Goal: Transaction & Acquisition: Purchase product/service

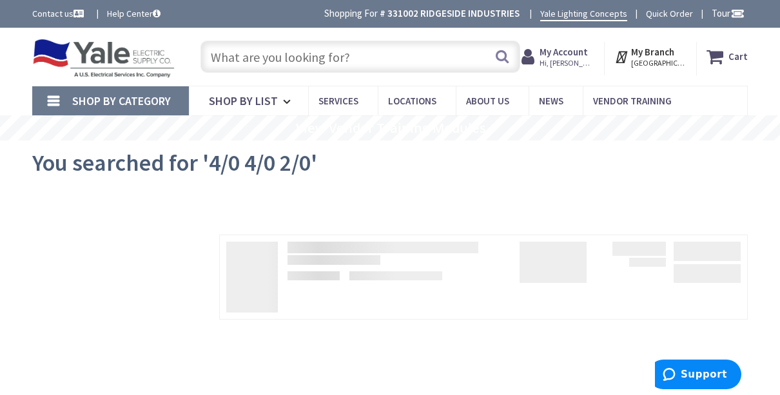
click at [510, 215] on div at bounding box center [389, 222] width 715 height 14
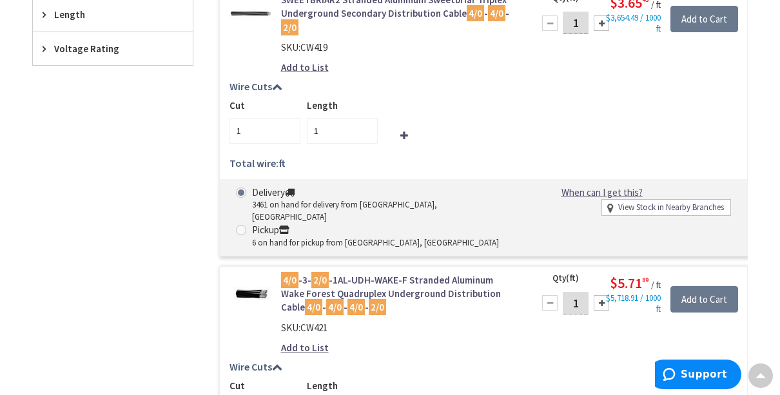
click at [584, 34] on input "1" at bounding box center [576, 23] width 26 height 23
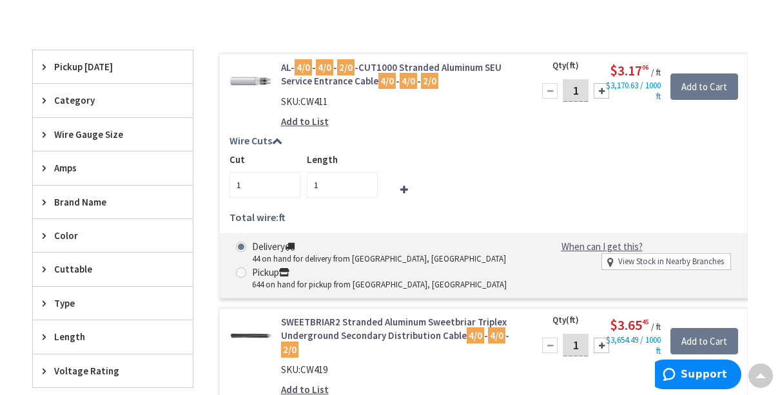
click at [584, 88] on input "1" at bounding box center [576, 90] width 26 height 23
type input "1"
type input "40"
click at [692, 84] on input "Add to Cart" at bounding box center [704, 86] width 68 height 27
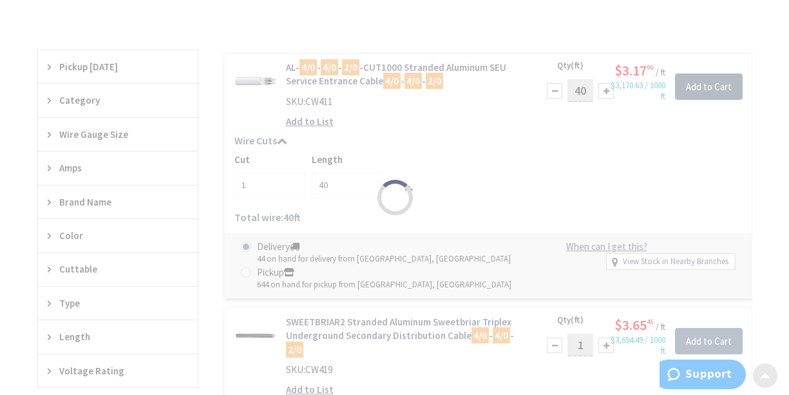
scroll to position [313, 0]
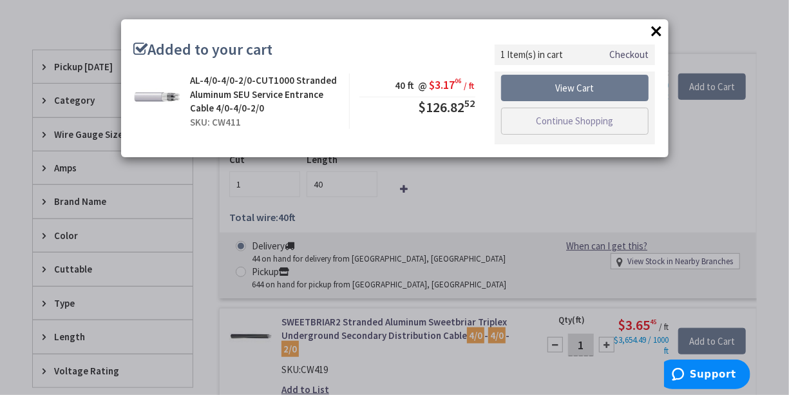
click at [657, 30] on button "×" at bounding box center [657, 30] width 19 height 19
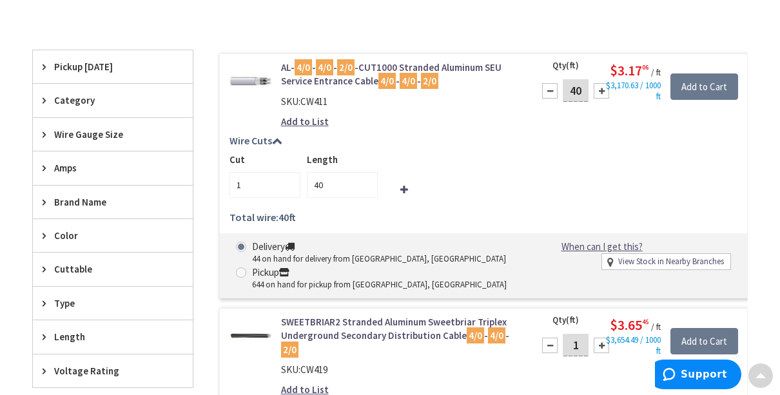
scroll to position [0, 0]
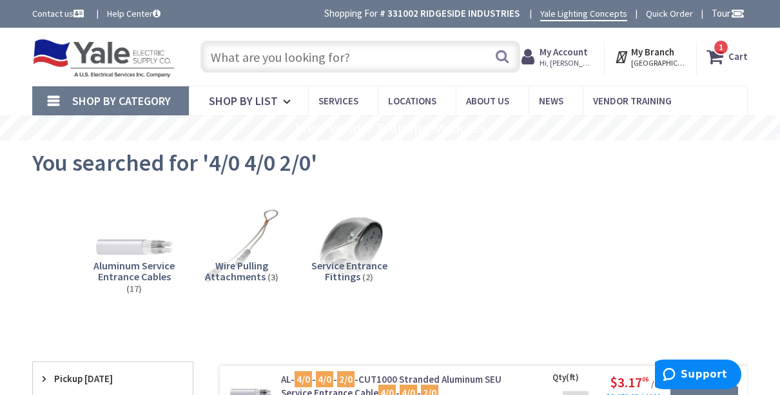
click at [221, 59] on input "text" at bounding box center [360, 57] width 320 height 32
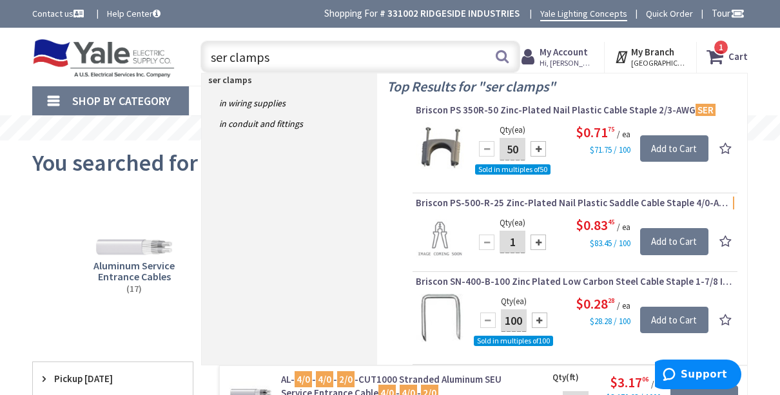
click at [280, 62] on input "ser clamps" at bounding box center [360, 57] width 320 height 32
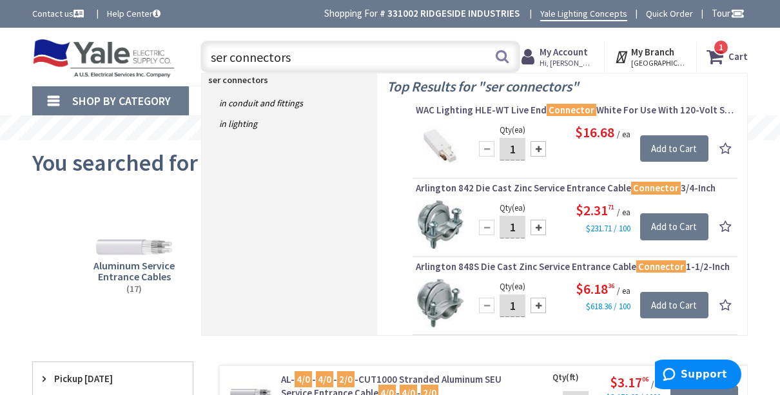
click at [311, 51] on input "ser connectors" at bounding box center [360, 57] width 320 height 32
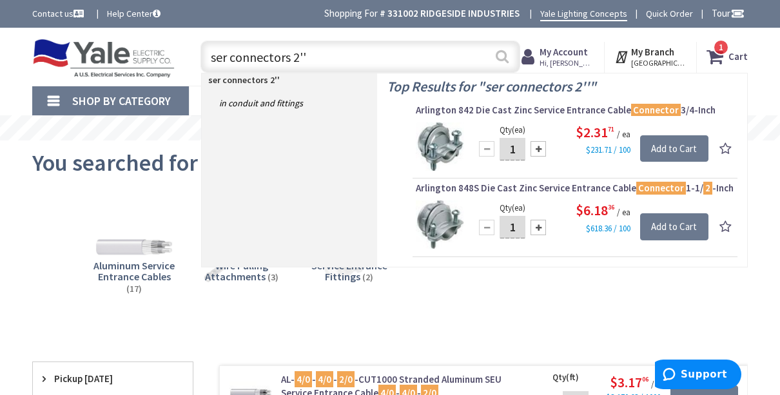
type input "ser connectors 2''"
click at [502, 55] on button "Search" at bounding box center [502, 56] width 17 height 29
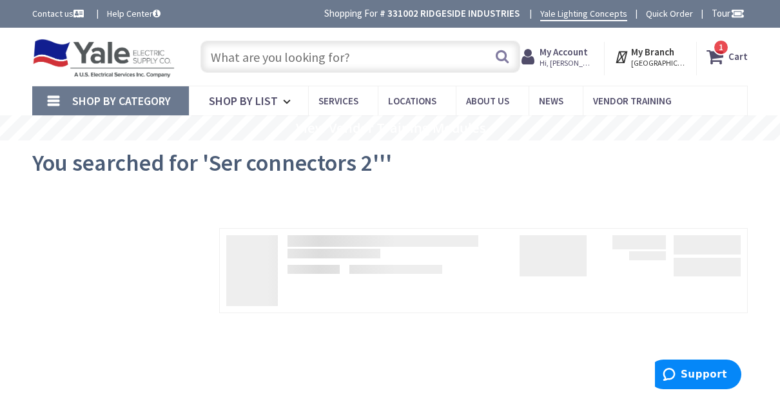
click at [224, 53] on input "text" at bounding box center [360, 57] width 320 height 32
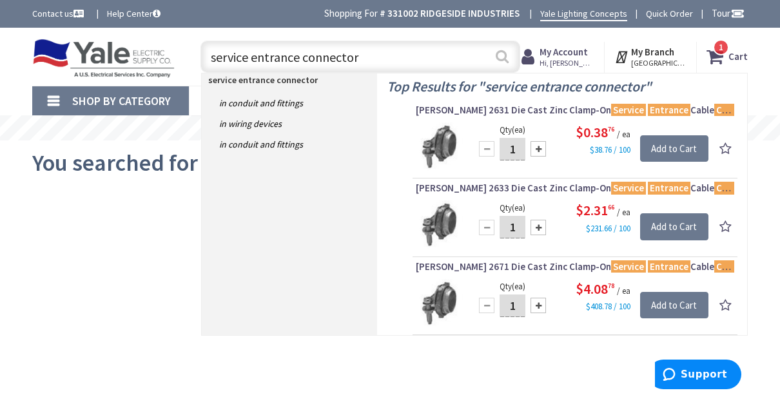
type input "service entrance connector"
click at [508, 59] on button "Search" at bounding box center [502, 56] width 17 height 29
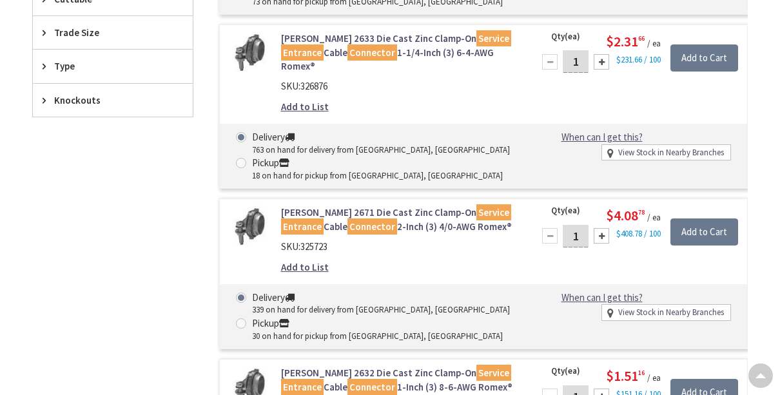
click at [583, 231] on input "1" at bounding box center [576, 236] width 26 height 23
type input "1"
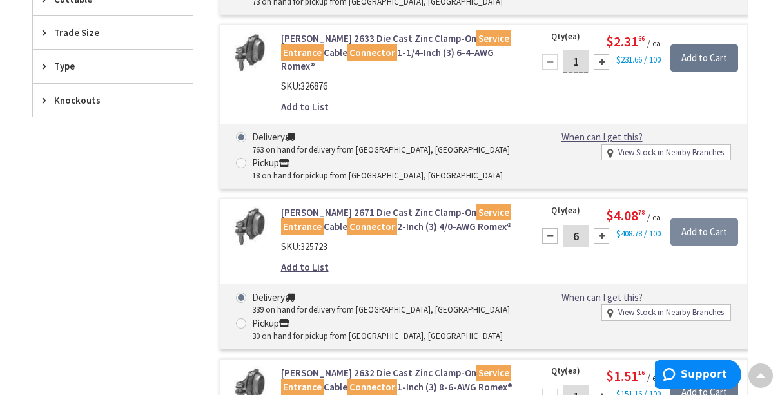
type input "6"
click at [699, 235] on input "Add to Cart" at bounding box center [704, 231] width 68 height 27
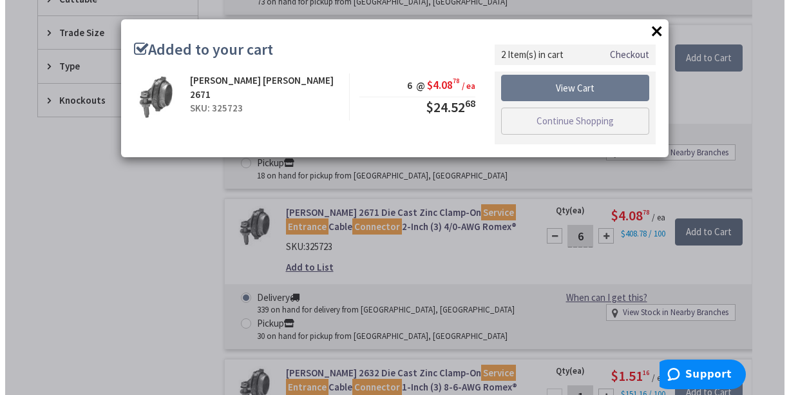
scroll to position [516, 0]
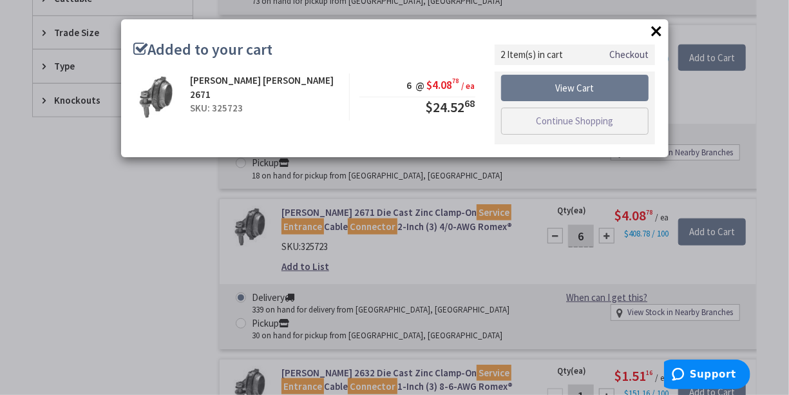
click at [661, 34] on button "×" at bounding box center [657, 30] width 19 height 19
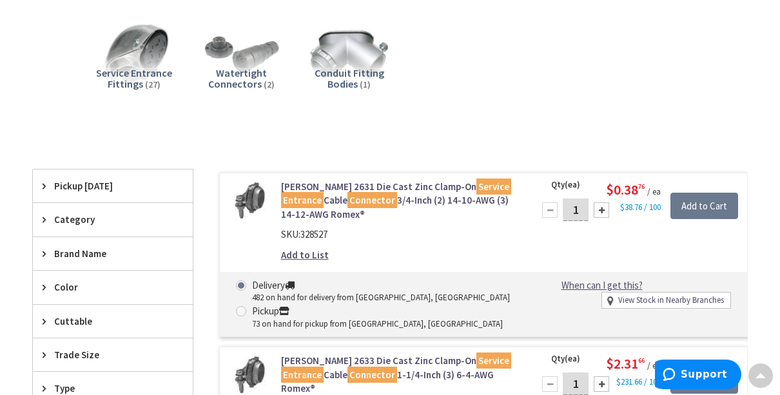
scroll to position [0, 0]
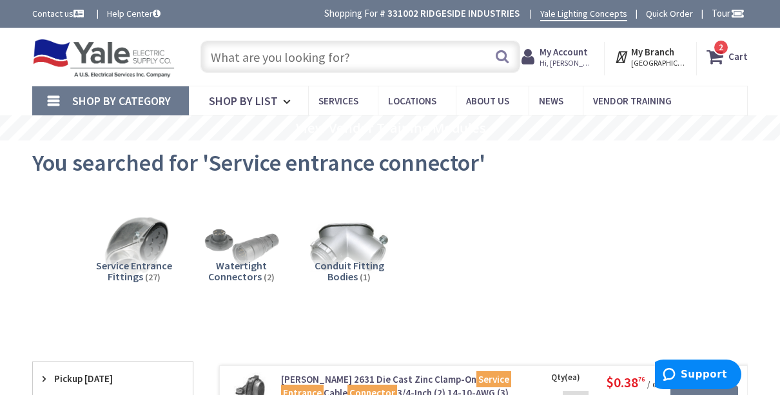
click at [269, 50] on input "text" at bounding box center [360, 57] width 320 height 32
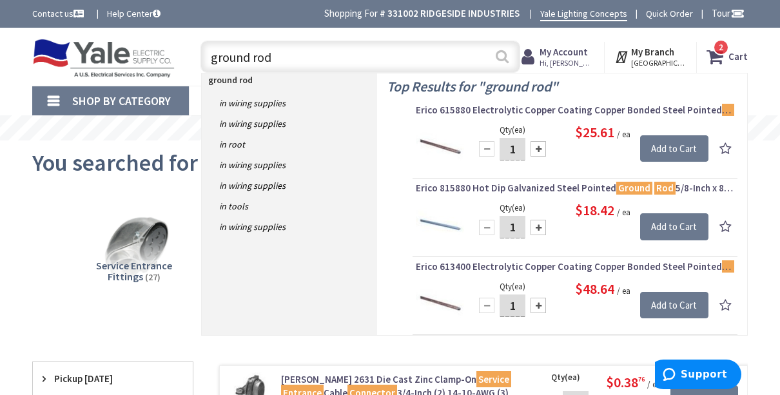
type input "ground rod"
click at [505, 59] on button "Search" at bounding box center [502, 56] width 17 height 29
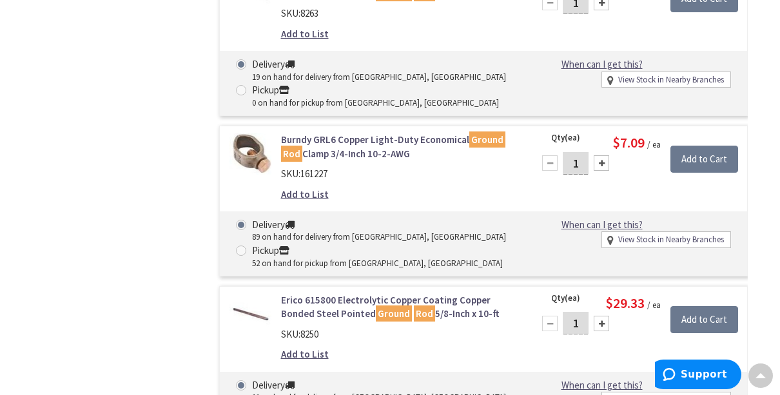
click at [579, 159] on input "1" at bounding box center [576, 163] width 26 height 23
type input "6"
click at [720, 160] on input "Add to Cart" at bounding box center [704, 159] width 68 height 27
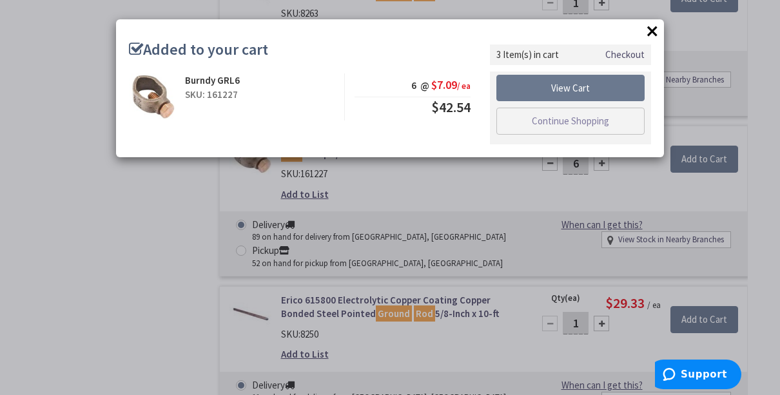
click at [657, 44] on div "3 Item(s) in cart Checkout View Cart Continue Shopping" at bounding box center [570, 93] width 180 height 99
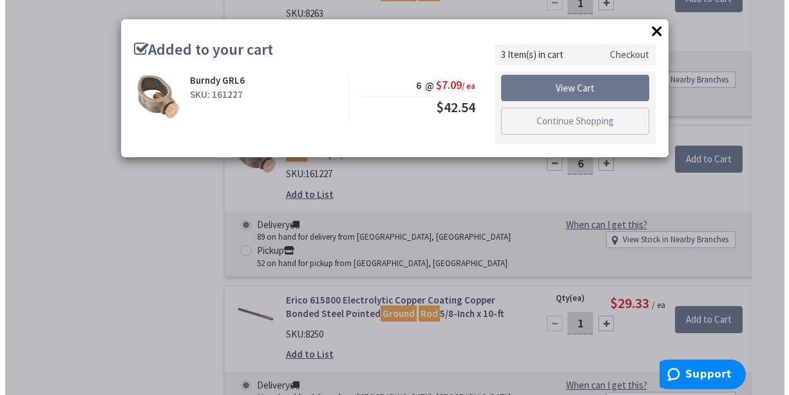
scroll to position [838, 0]
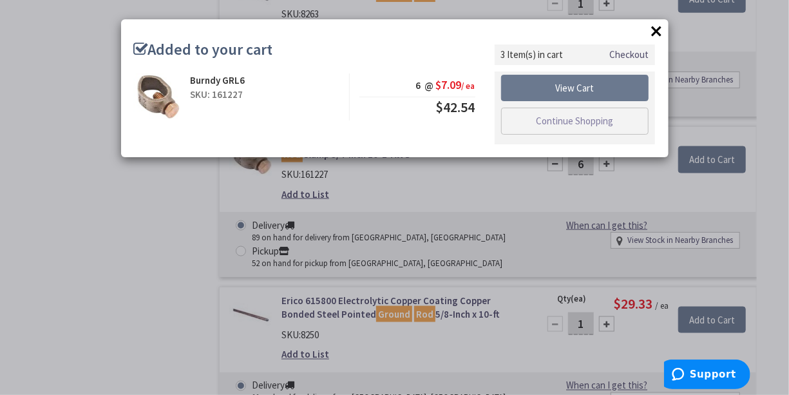
click at [661, 33] on button "×" at bounding box center [657, 30] width 19 height 19
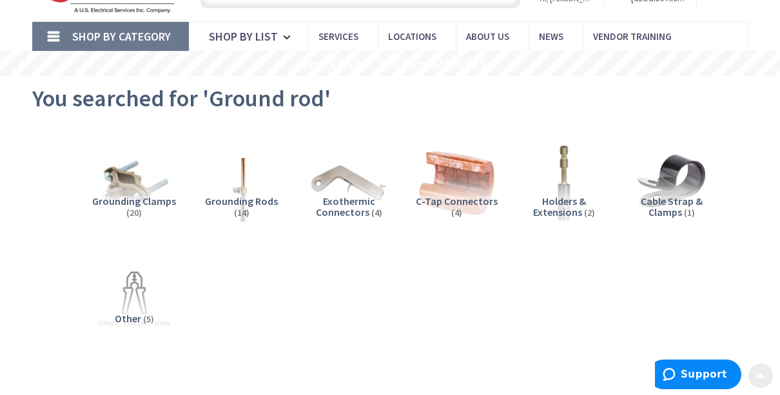
scroll to position [451, 0]
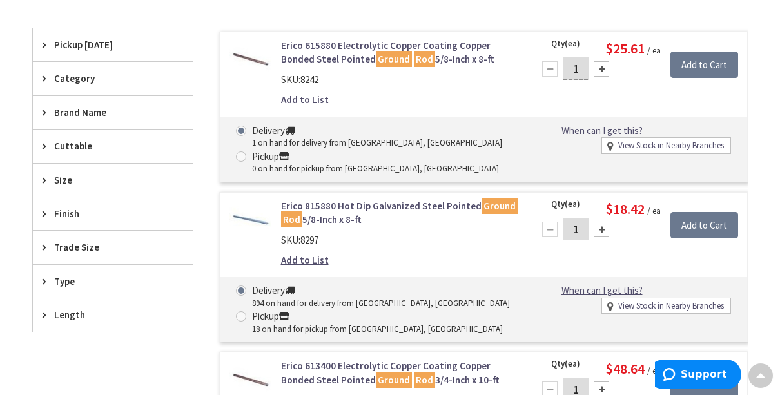
click at [580, 230] on input "1" at bounding box center [576, 229] width 26 height 23
click at [582, 227] on input "1" at bounding box center [576, 229] width 26 height 23
type input "1"
type input "3"
click at [693, 227] on input "Add to Cart" at bounding box center [704, 225] width 68 height 27
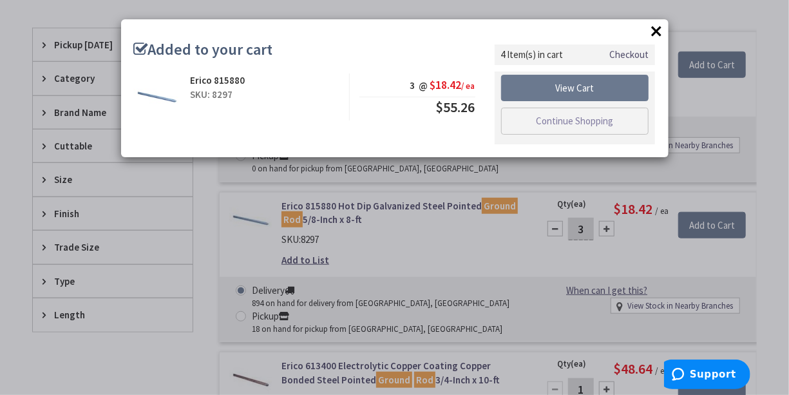
click at [658, 26] on button "×" at bounding box center [657, 30] width 19 height 19
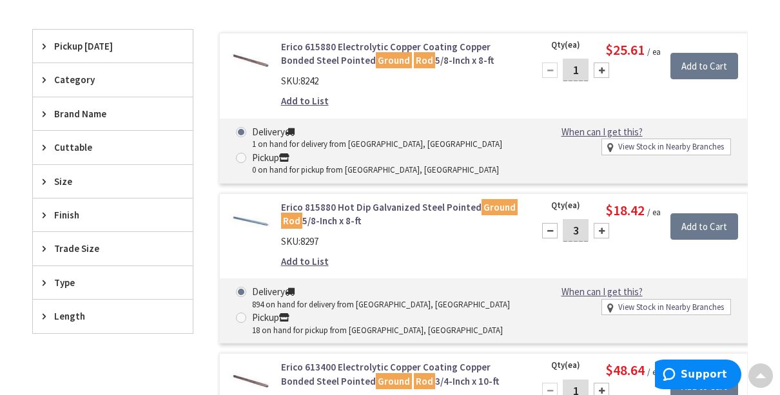
scroll to position [0, 0]
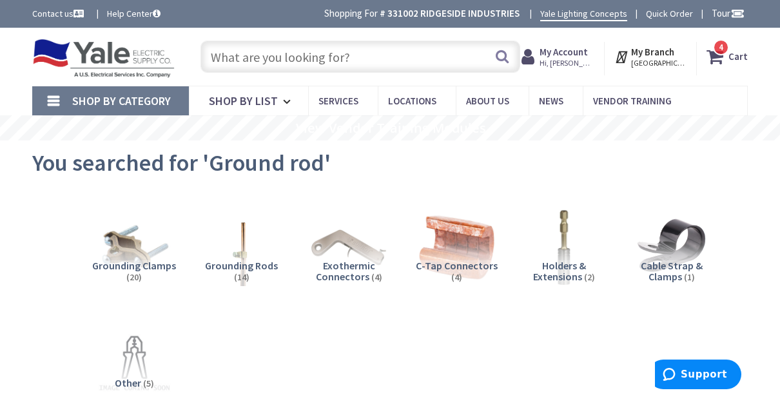
click at [723, 50] on span "4" at bounding box center [721, 47] width 5 height 11
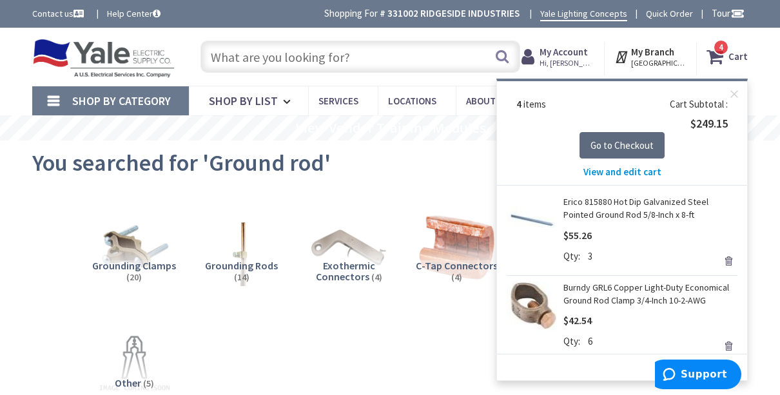
click at [628, 144] on span "Go to Checkout" at bounding box center [621, 145] width 63 height 12
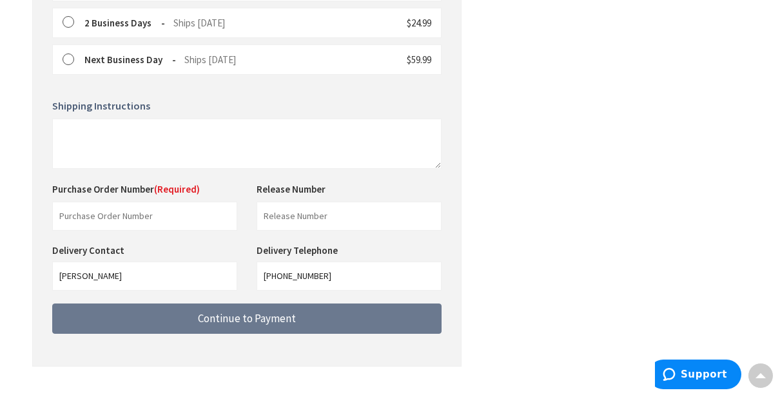
scroll to position [490, 0]
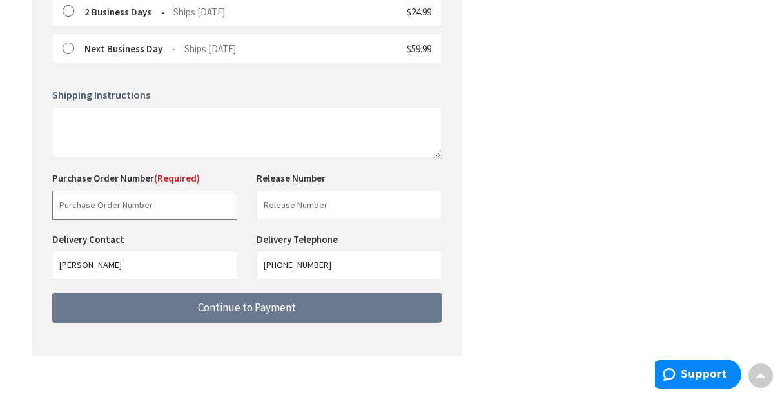
click at [159, 191] on input "text" at bounding box center [144, 205] width 185 height 29
click at [106, 195] on input "text" at bounding box center [144, 205] width 185 height 29
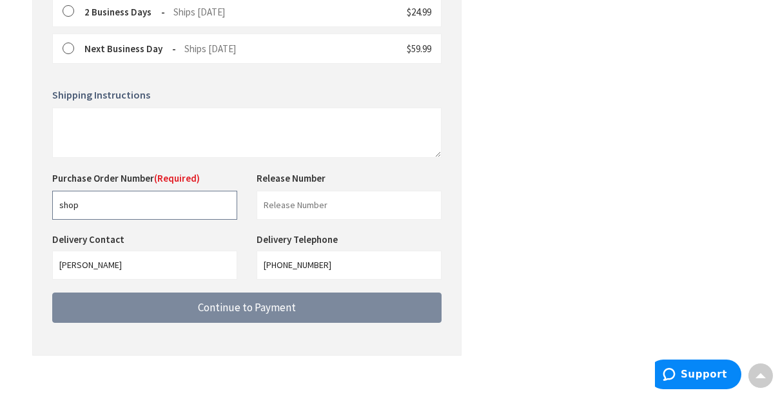
type input "shop"
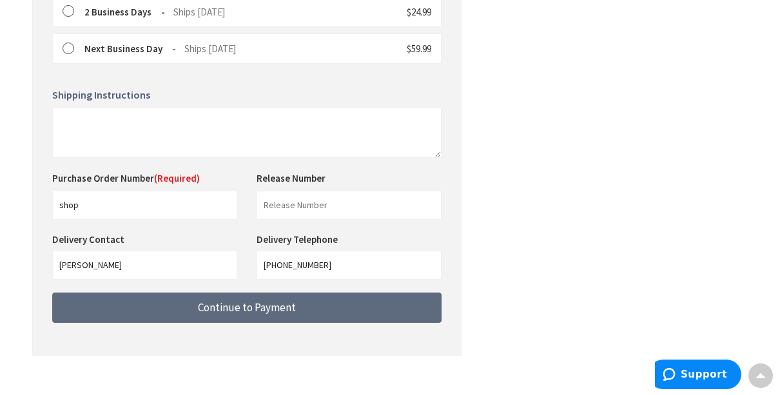
click at [213, 302] on button "Continue to Payment" at bounding box center [246, 308] width 389 height 30
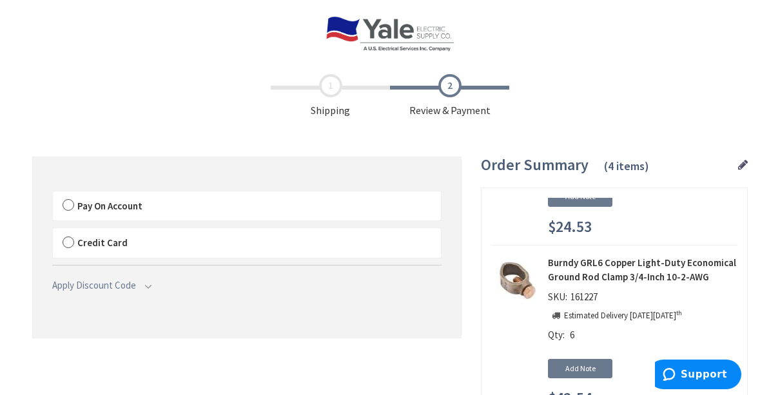
click at [72, 206] on label "Pay On Account" at bounding box center [247, 206] width 388 height 30
click at [53, 194] on input "Pay On Account" at bounding box center [53, 194] width 0 height 0
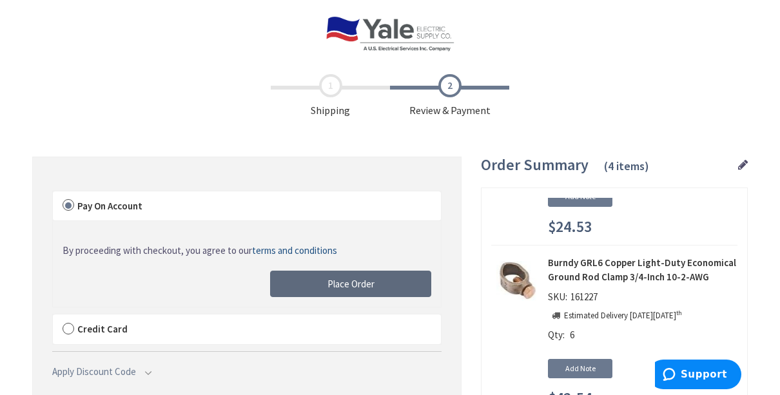
click at [367, 291] on button "Place Order" at bounding box center [350, 284] width 161 height 27
